Goal: Find specific page/section: Find specific page/section

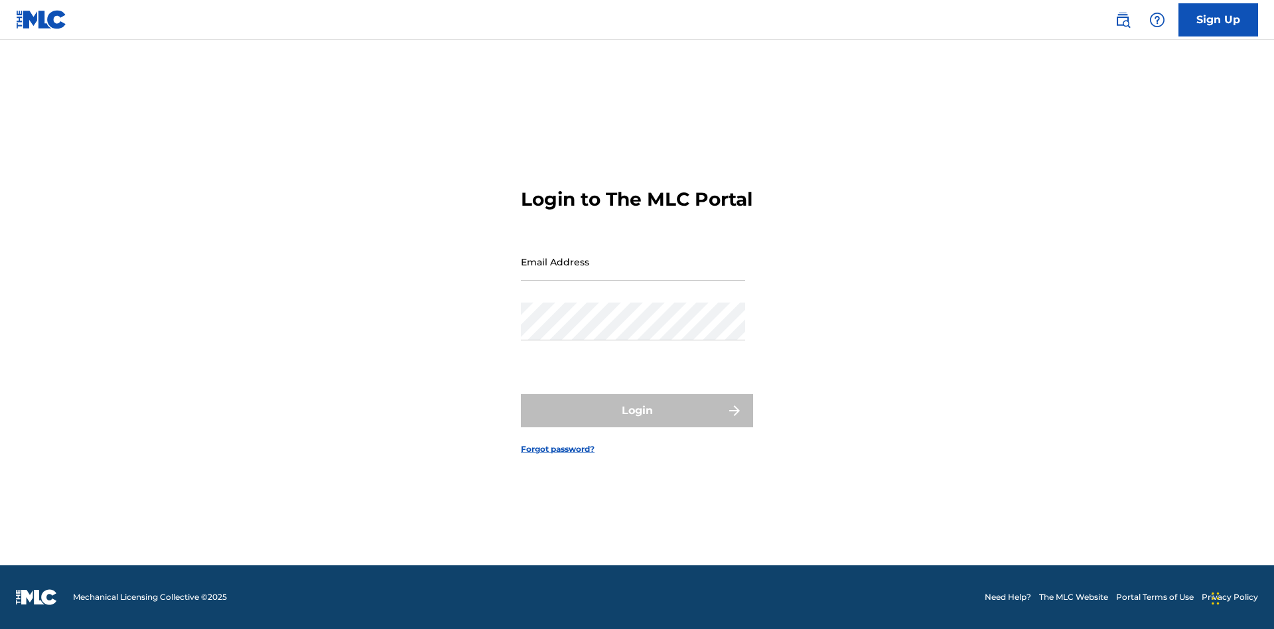
scroll to position [17, 0]
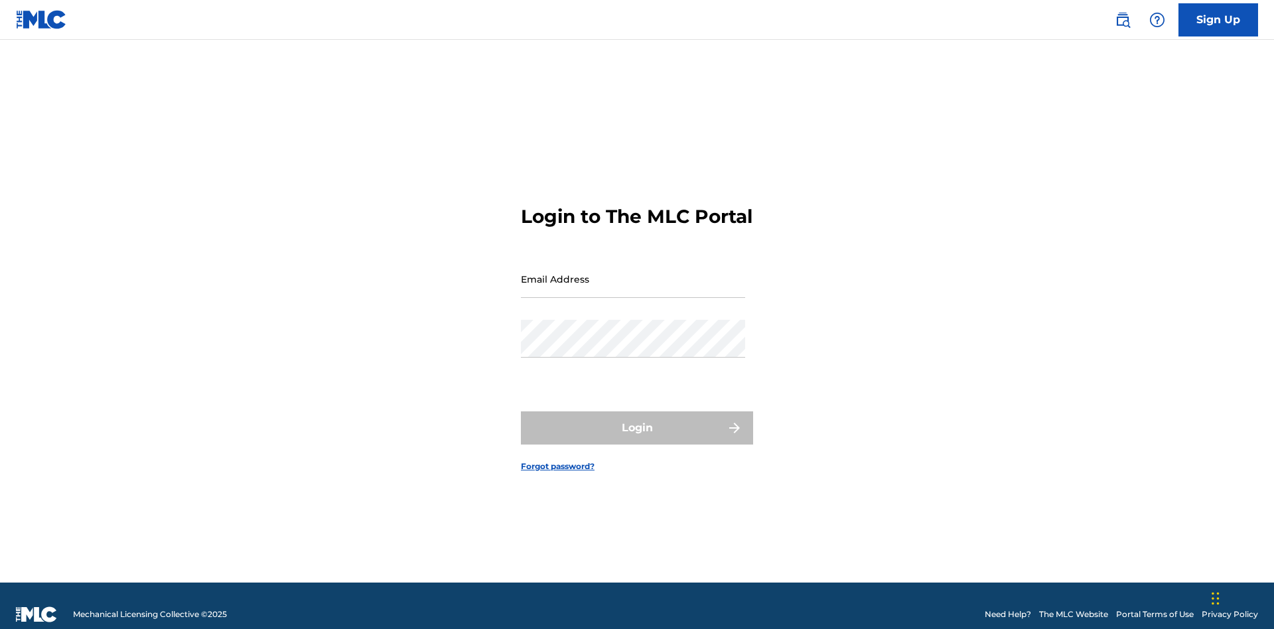
scroll to position [17, 0]
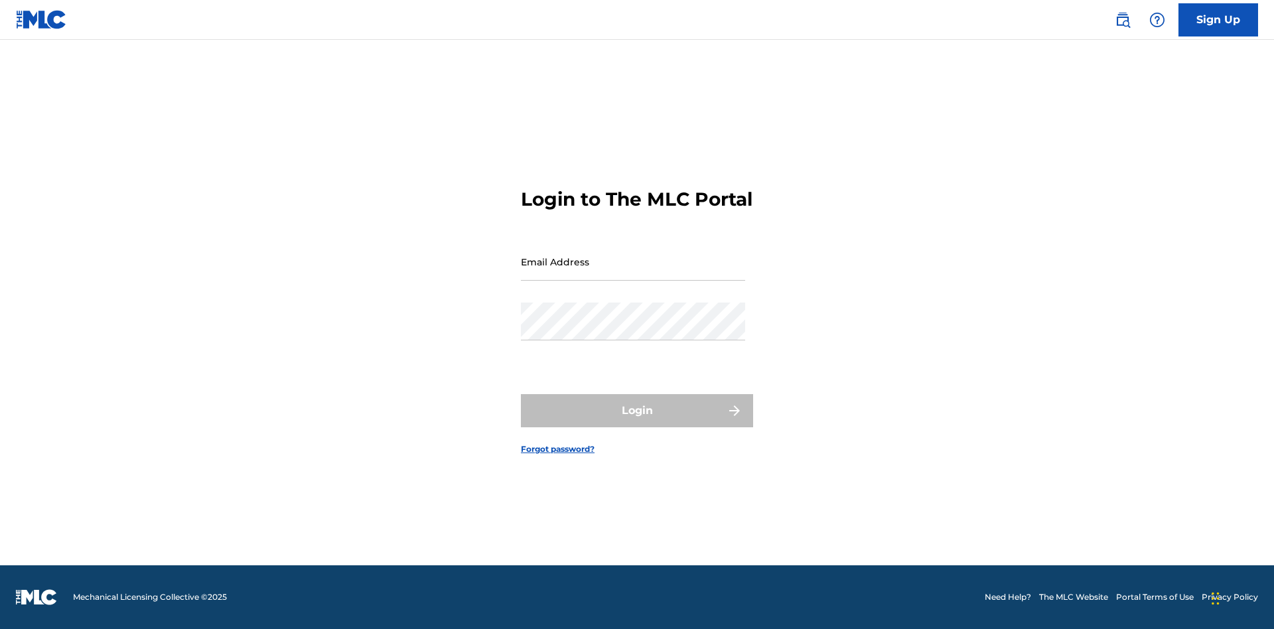
click at [633, 273] on input "Email Address" at bounding box center [633, 262] width 224 height 38
type input "Duke.McTesterson@gmail.com"
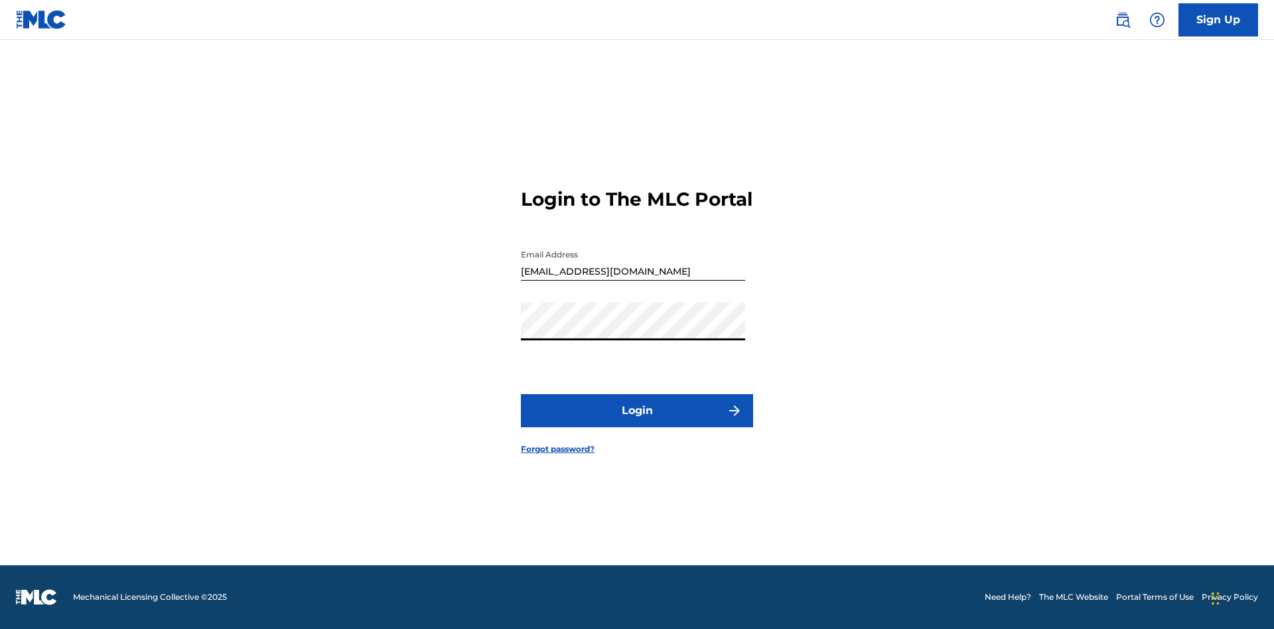
click at [637, 422] on button "Login" at bounding box center [637, 410] width 232 height 33
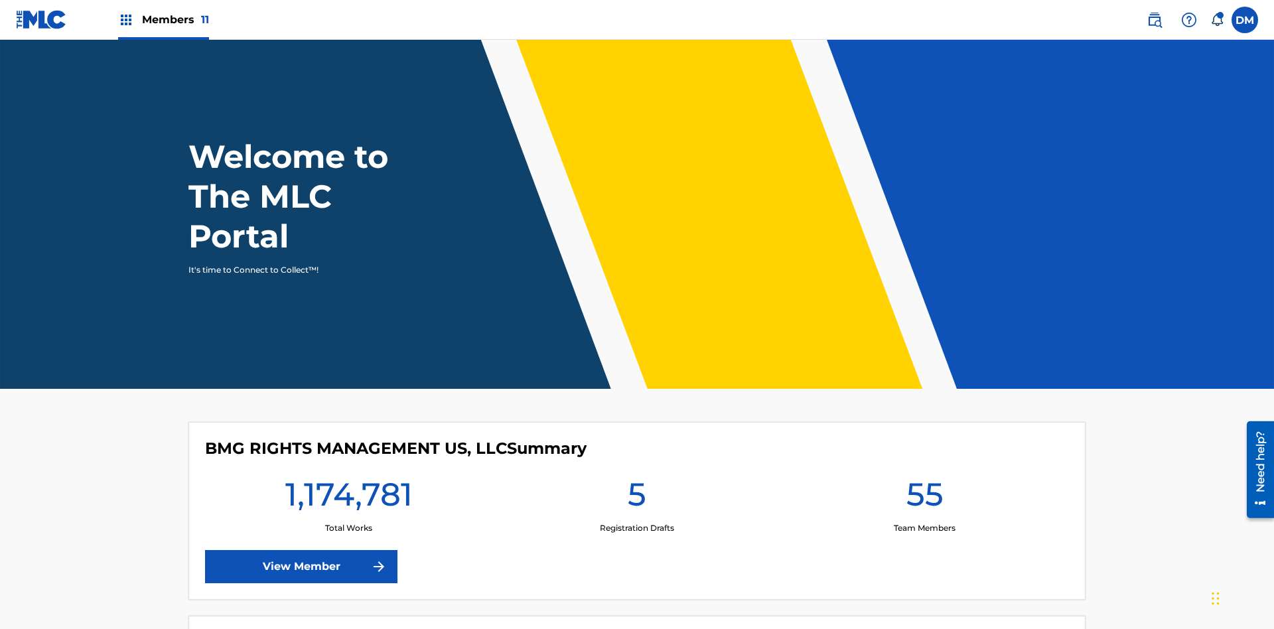
scroll to position [57, 0]
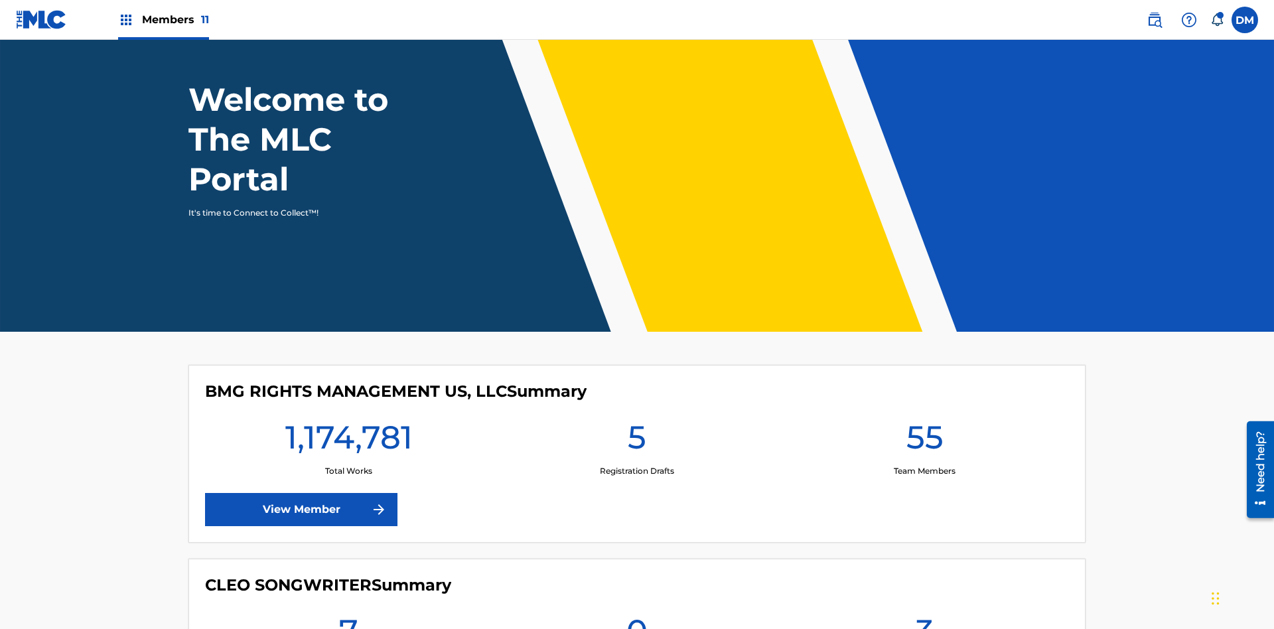
click at [163, 19] on span "Members 11" at bounding box center [175, 19] width 67 height 15
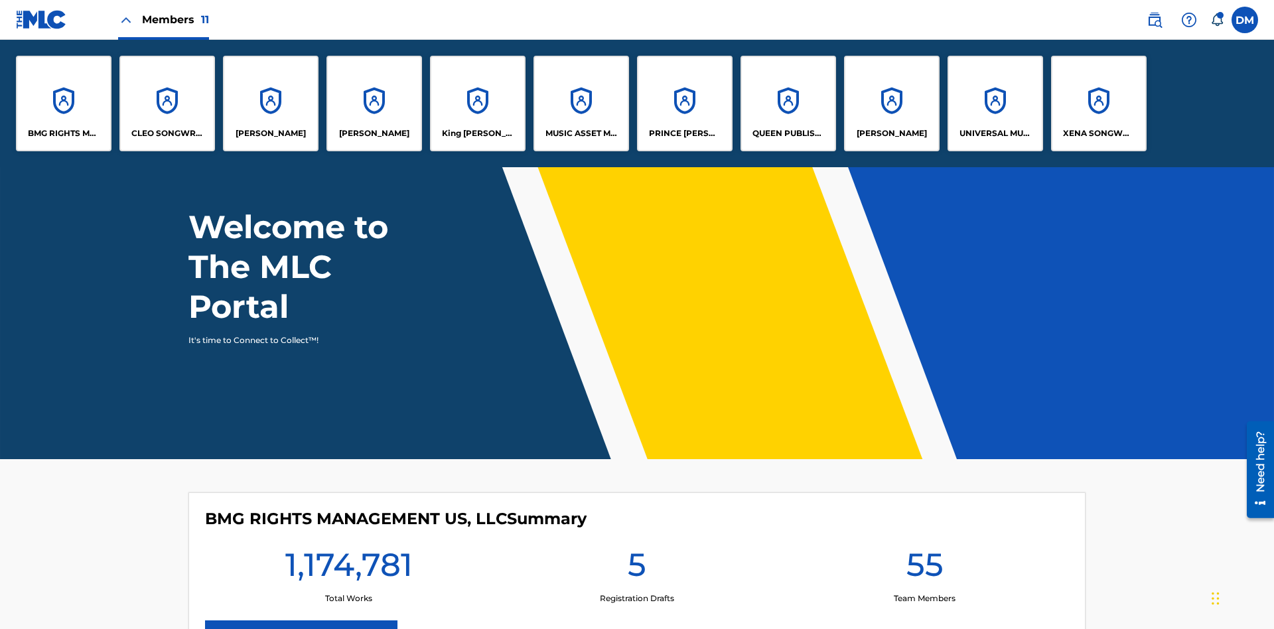
scroll to position [0, 0]
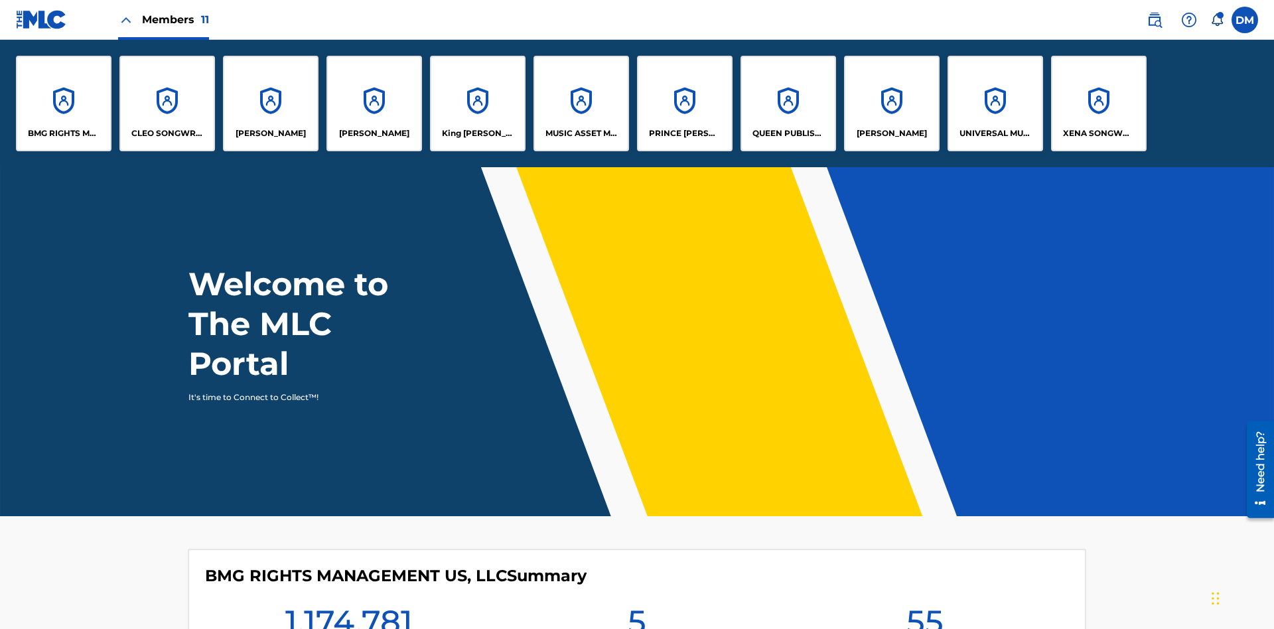
click at [995, 133] on p "UNIVERSAL MUSIC PUB GROUP" at bounding box center [995, 133] width 72 height 12
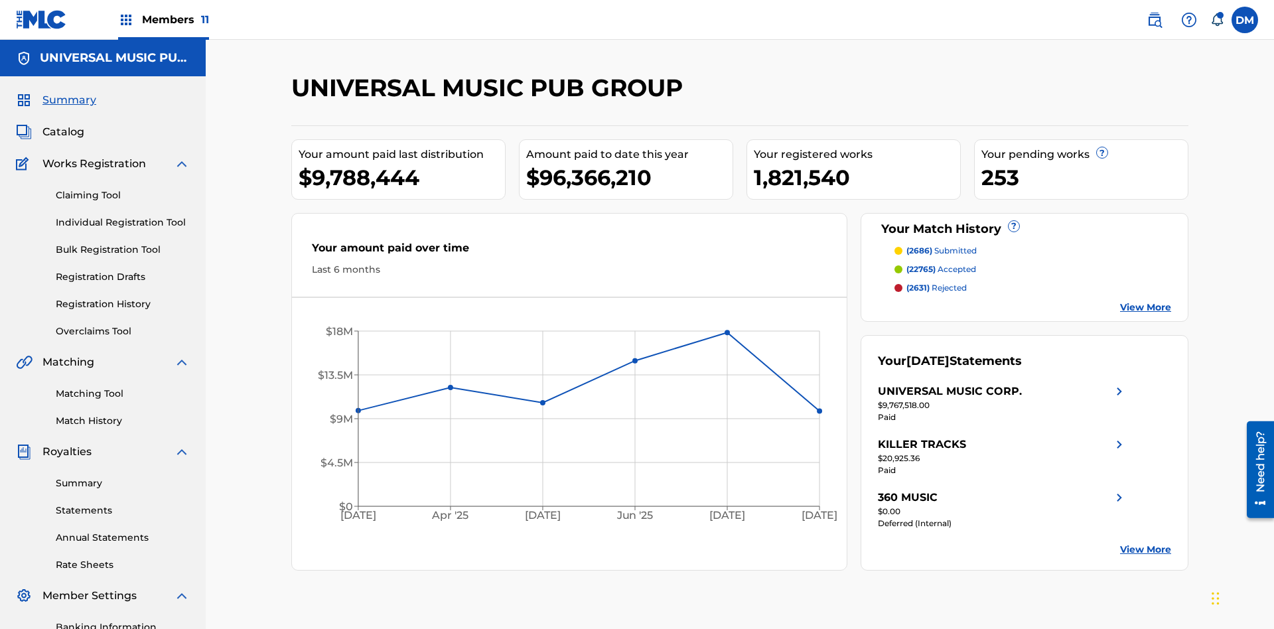
click at [63, 124] on span "Catalog" at bounding box center [63, 132] width 42 height 16
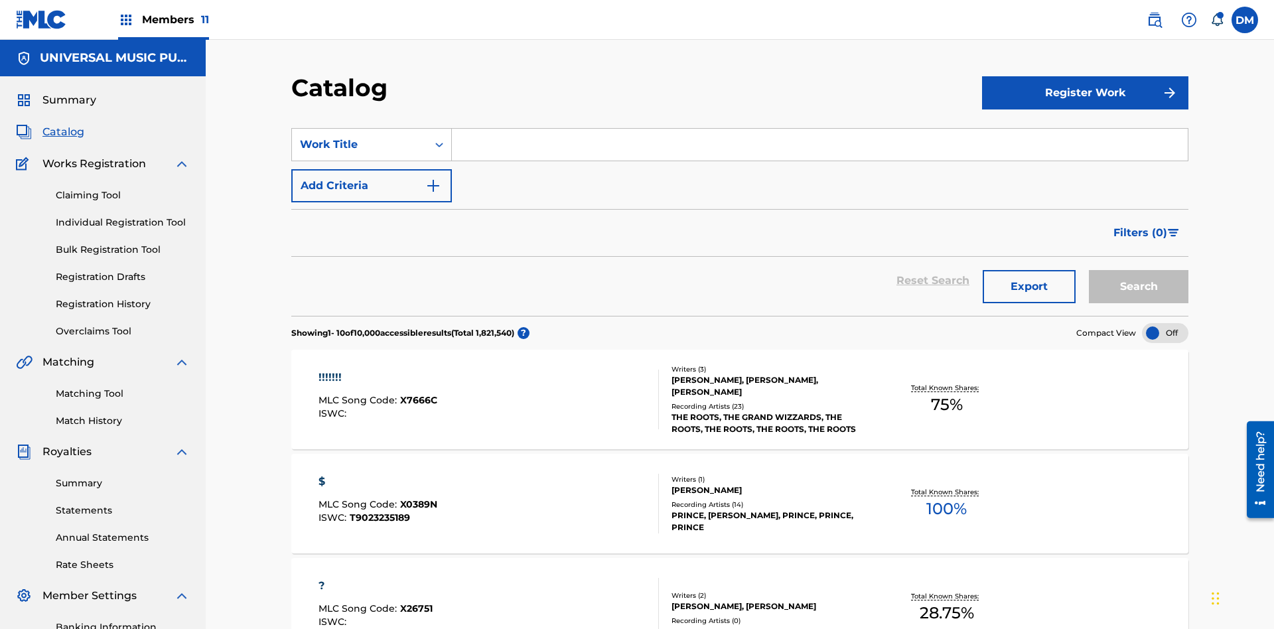
scroll to position [145, 0]
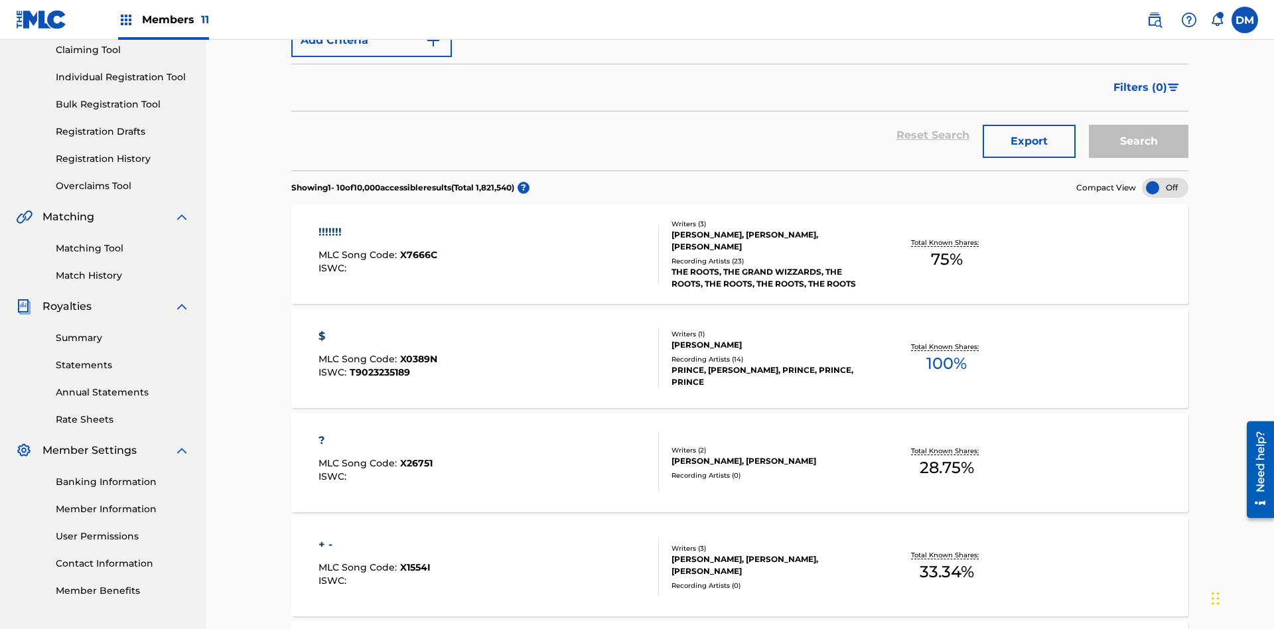
click at [1140, 88] on span "Filters ( 0 )" at bounding box center [1140, 88] width 54 height 16
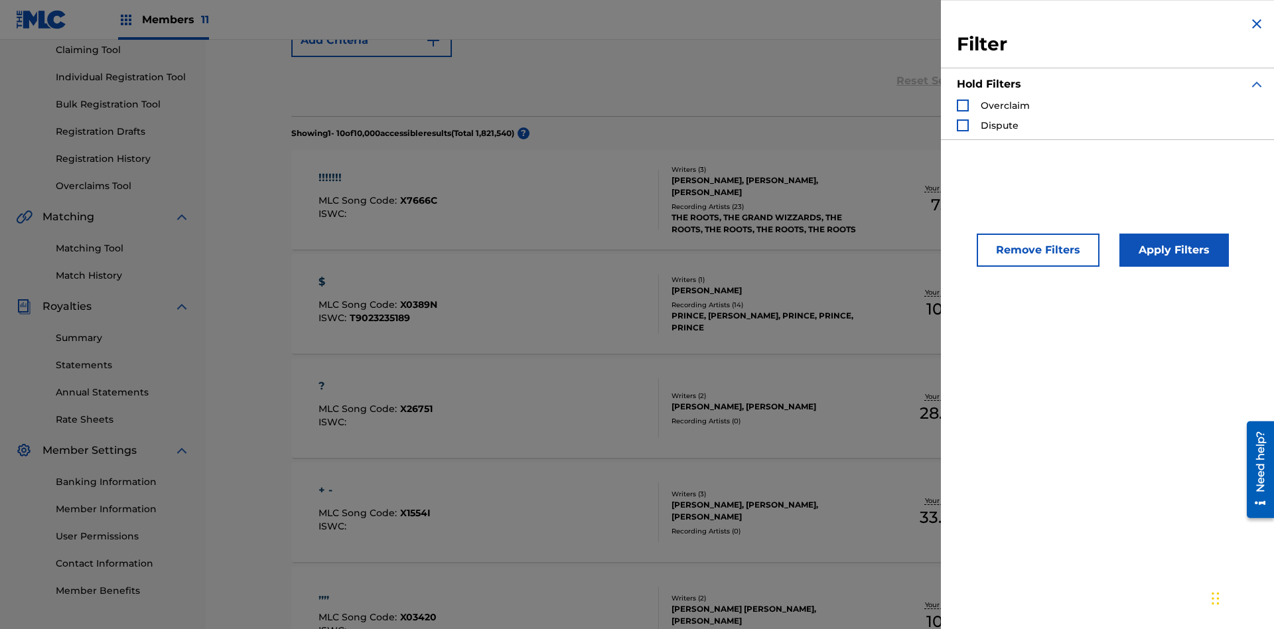
click at [963, 105] on div "Search Form" at bounding box center [963, 106] width 12 height 12
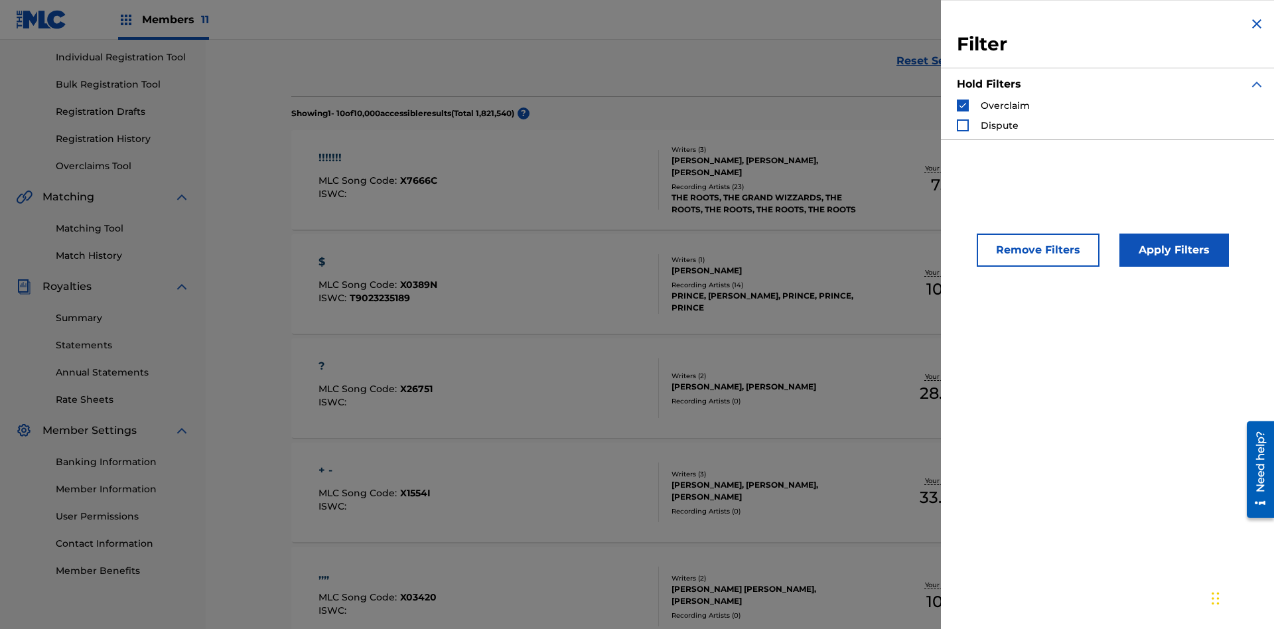
click at [1172, 250] on button "Apply Filters" at bounding box center [1173, 250] width 109 height 33
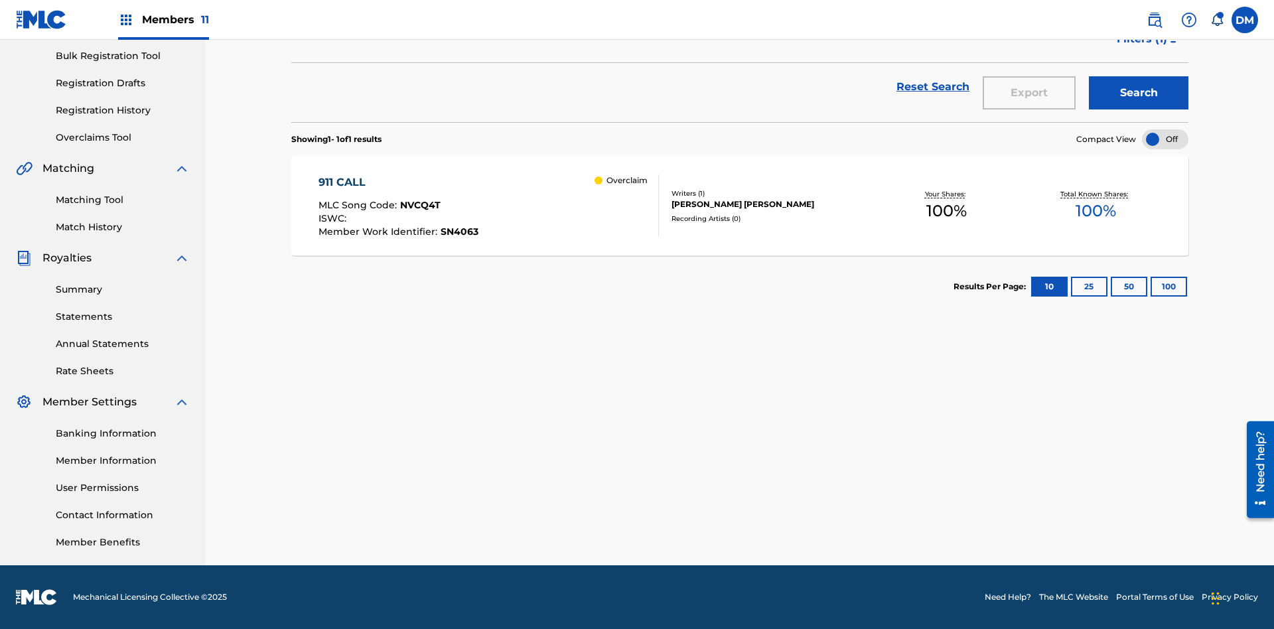
click at [1141, 47] on span "Filters ( 1 )" at bounding box center [1142, 39] width 50 height 16
